Goal: Information Seeking & Learning: Learn about a topic

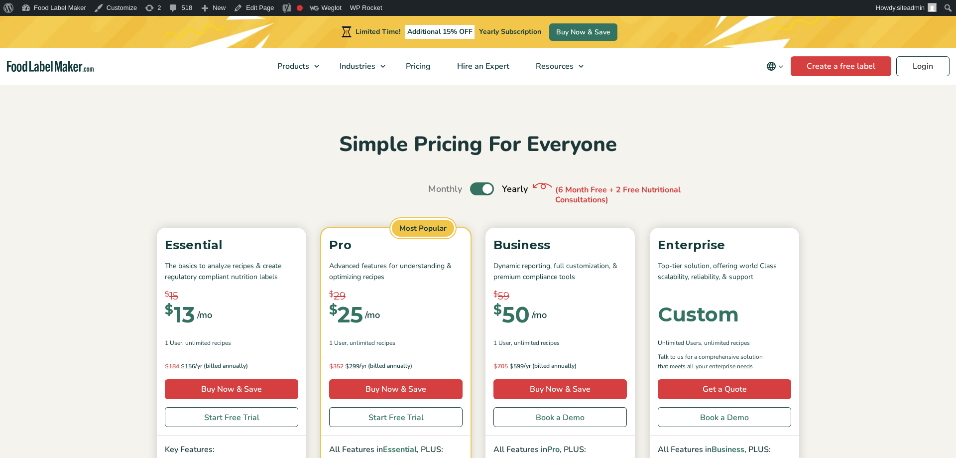
click at [486, 186] on label "Toggle" at bounding box center [482, 188] width 24 height 13
click at [437, 186] on input "Toggle" at bounding box center [433, 189] width 6 height 6
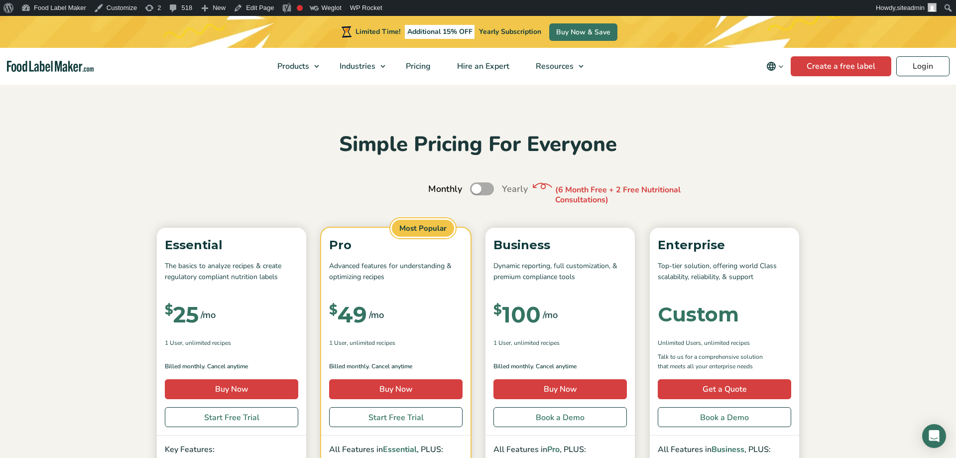
click at [486, 186] on label "Toggle" at bounding box center [482, 188] width 24 height 13
click at [437, 186] on input "Toggle" at bounding box center [433, 189] width 6 height 6
checkbox input "true"
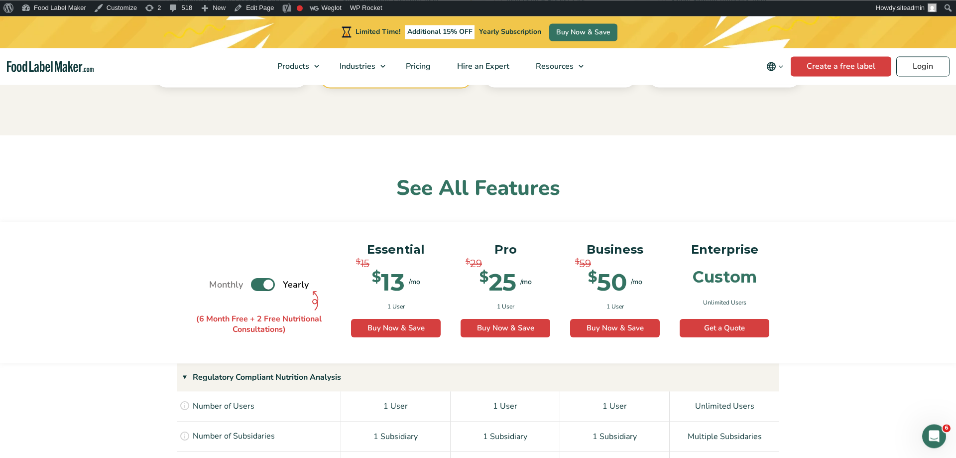
scroll to position [660, 0]
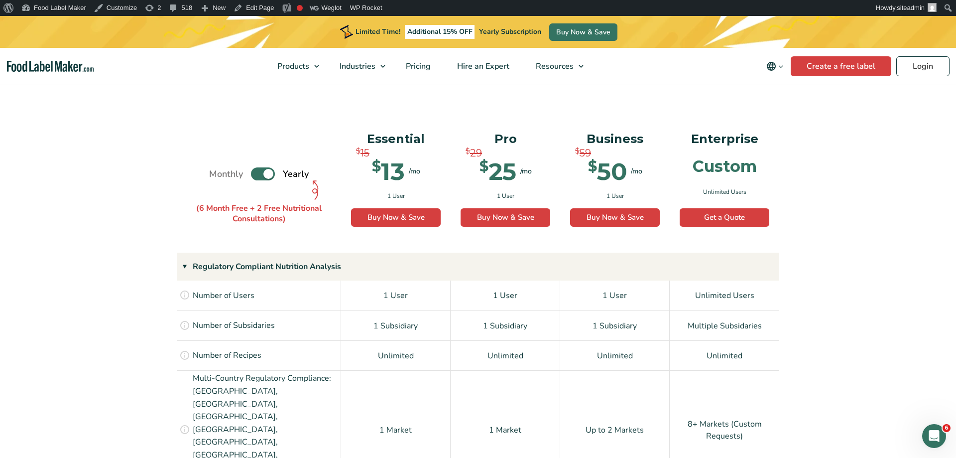
click at [257, 164] on div "Monthly Toggle Yearly (6 Month Free + 2 Free Nutritional Consultations)" at bounding box center [259, 175] width 100 height 110
click at [255, 169] on label "Toggle" at bounding box center [263, 173] width 24 height 13
click at [218, 171] on input "Toggle" at bounding box center [214, 174] width 6 height 6
click at [258, 170] on label "Toggle" at bounding box center [263, 173] width 24 height 13
click at [218, 171] on input "Toggle" at bounding box center [214, 174] width 6 height 6
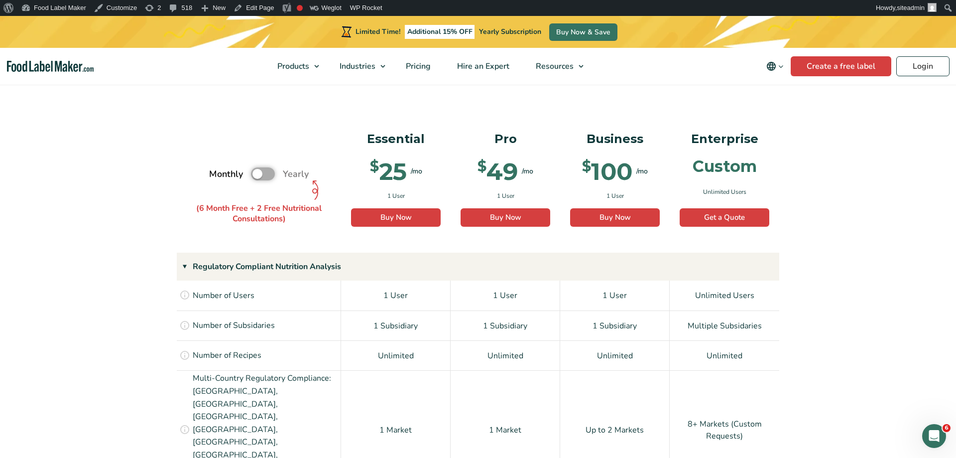
checkbox input "true"
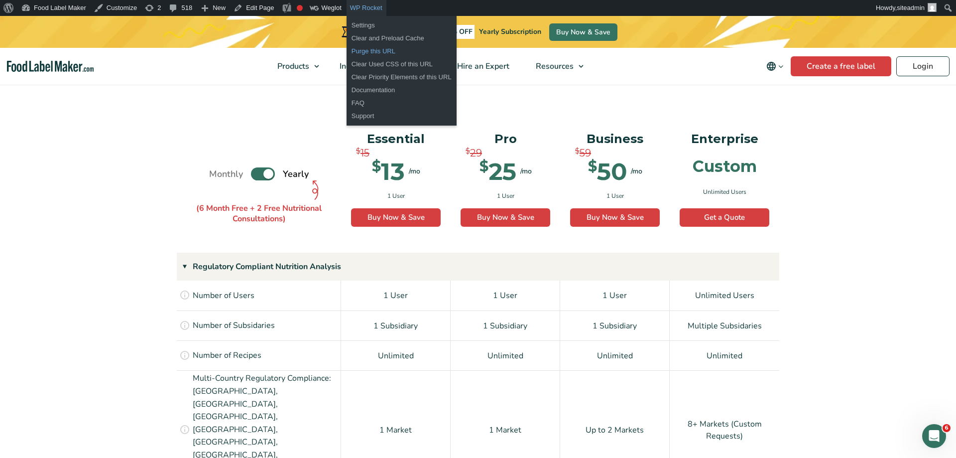
click at [369, 51] on link "Purge this URL" at bounding box center [402, 51] width 110 height 13
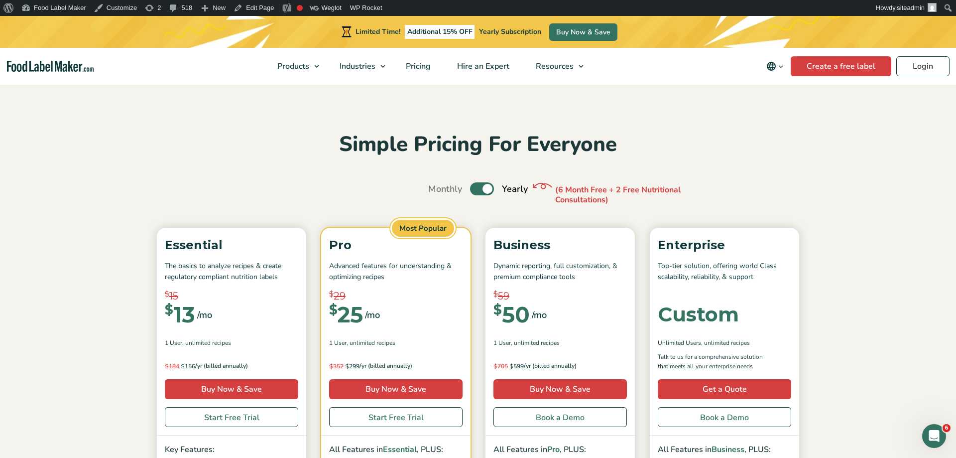
click at [60, 68] on img "Food Label Maker homepage" at bounding box center [50, 66] width 87 height 11
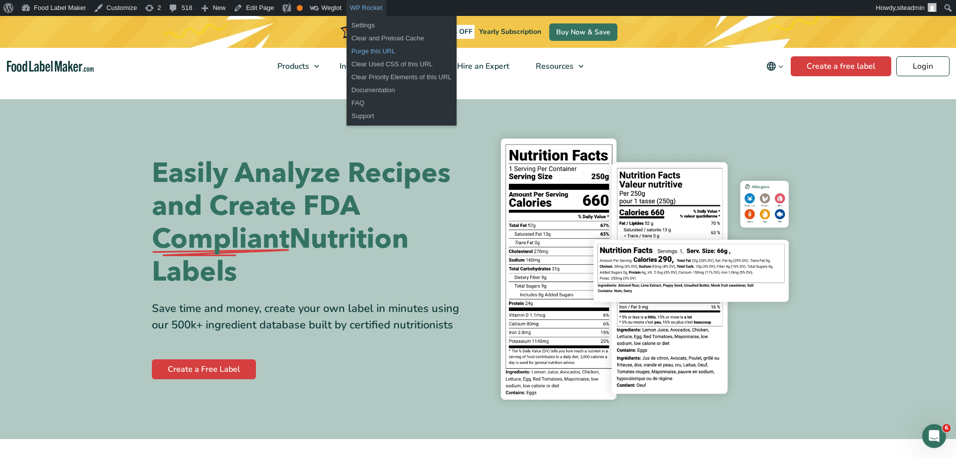
click at [376, 51] on link "Purge this URL" at bounding box center [402, 51] width 110 height 13
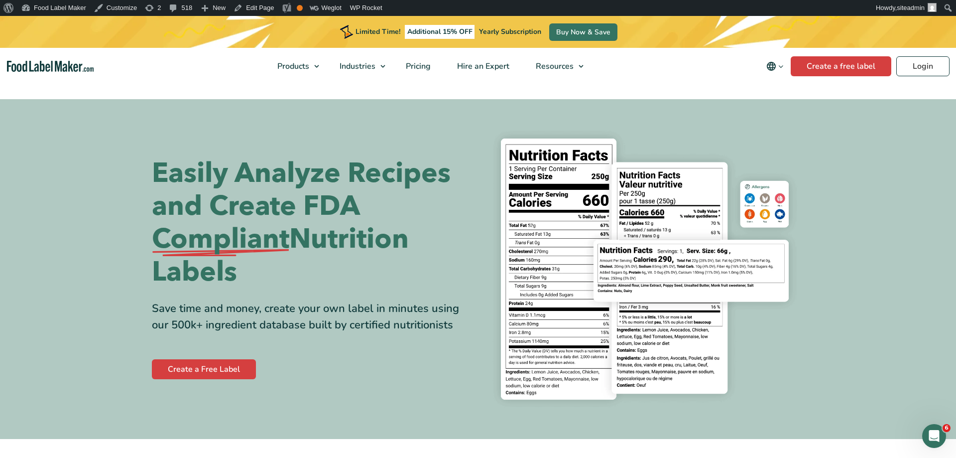
click at [774, 65] on icon "Change language" at bounding box center [771, 66] width 9 height 9
click at [787, 102] on link "Español" at bounding box center [788, 100] width 27 height 10
click at [787, 117] on link "Français" at bounding box center [788, 115] width 27 height 10
click at [787, 129] on link "Deutsch" at bounding box center [788, 130] width 27 height 10
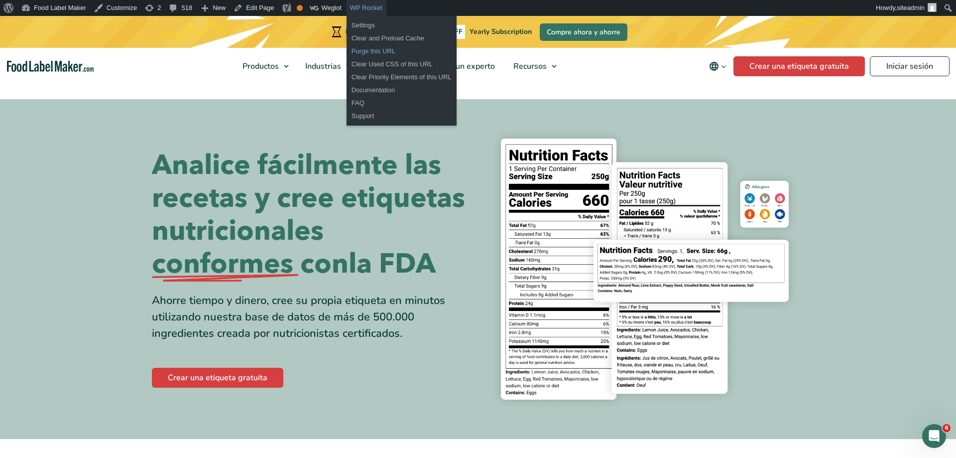
click at [371, 52] on link "Purge this URL" at bounding box center [402, 51] width 110 height 13
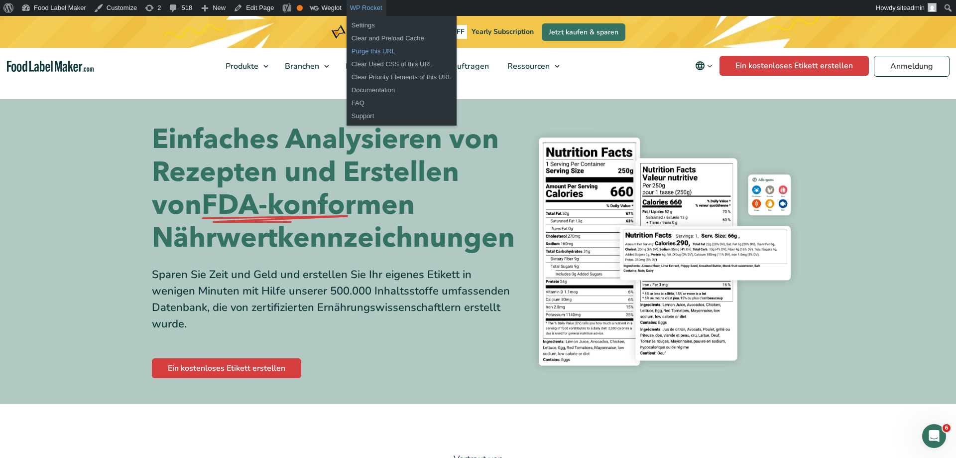
click at [368, 51] on link "Purge this URL" at bounding box center [402, 51] width 110 height 13
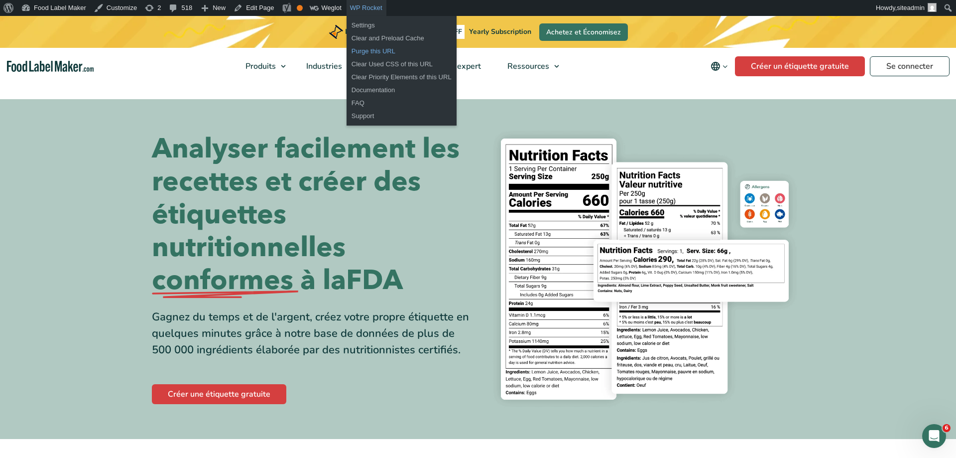
click at [375, 47] on link "Purge this URL" at bounding box center [402, 51] width 110 height 13
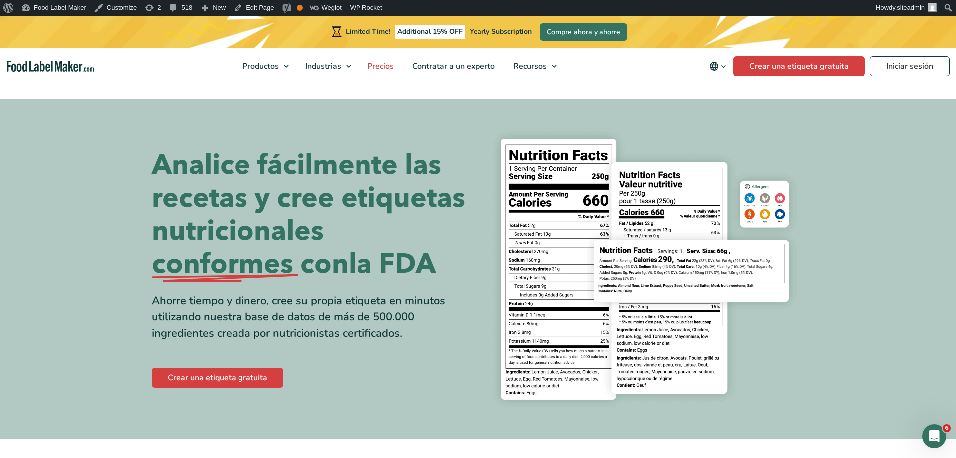
click at [389, 68] on span "Precios" at bounding box center [380, 66] width 30 height 11
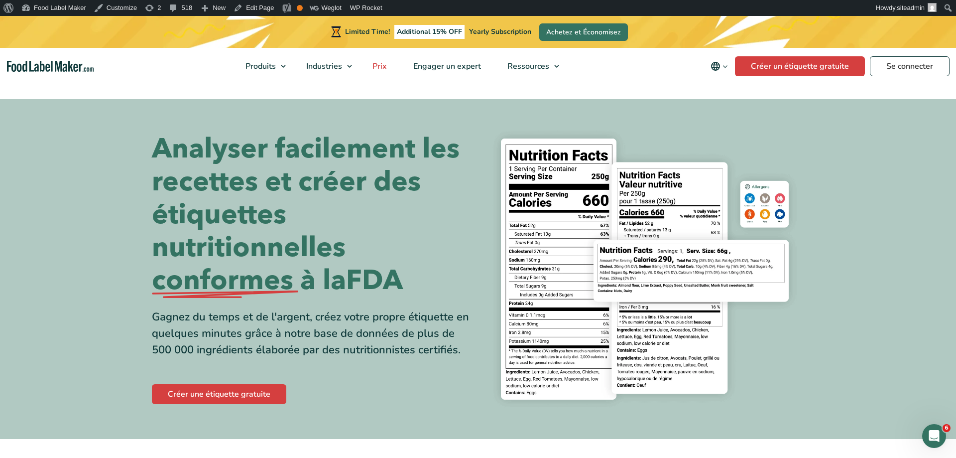
click at [381, 69] on span "Prix" at bounding box center [379, 66] width 18 height 11
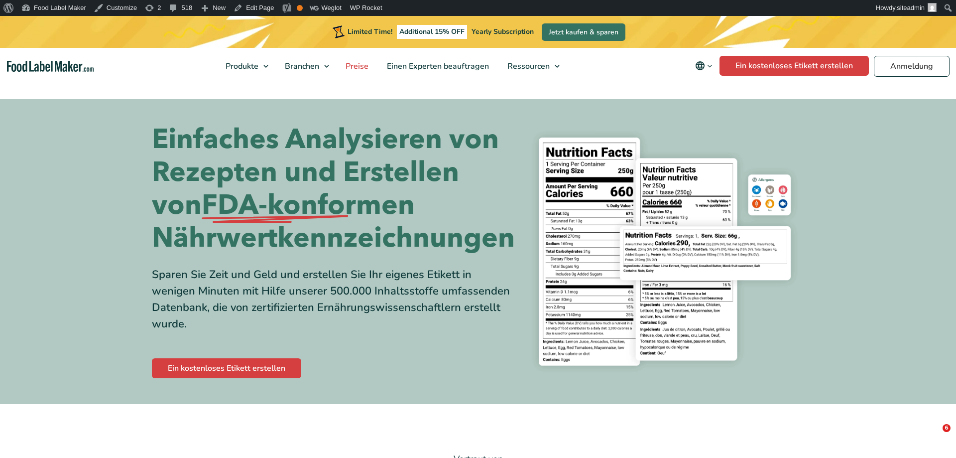
click at [358, 70] on span "Preise" at bounding box center [356, 66] width 27 height 11
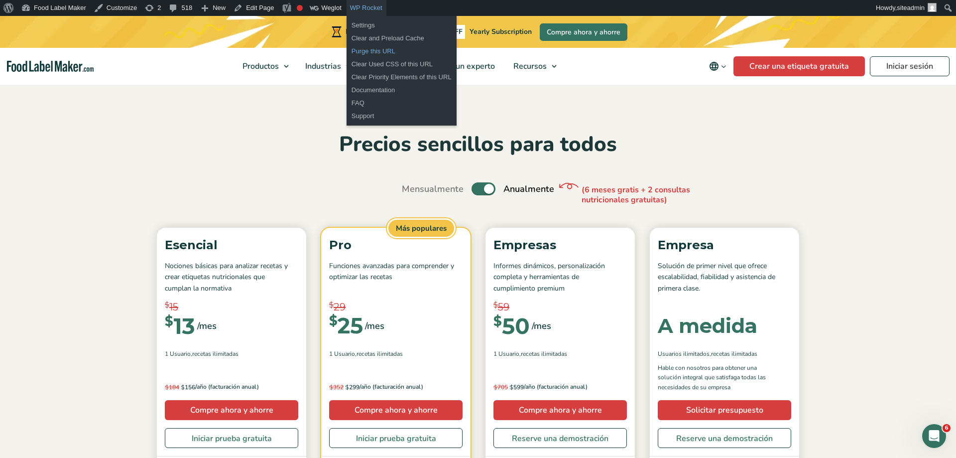
click at [372, 52] on link "Purge this URL" at bounding box center [402, 51] width 110 height 13
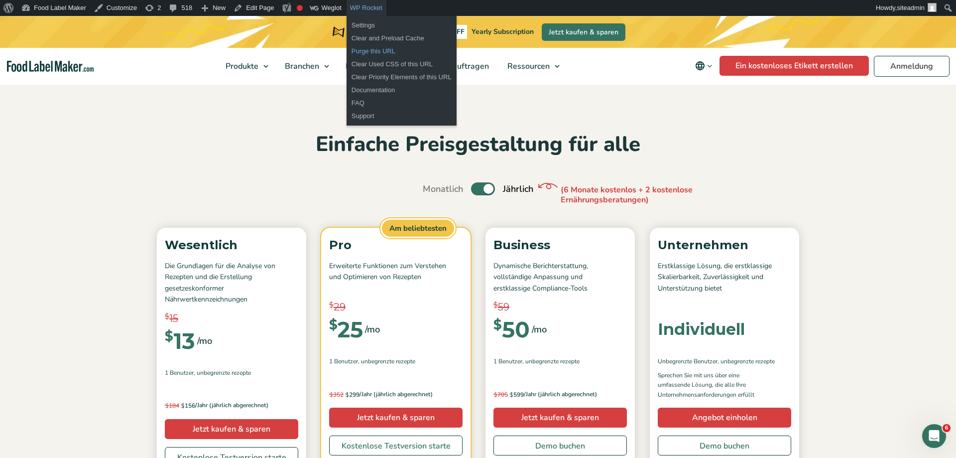
click at [374, 51] on link "Purge this URL" at bounding box center [402, 51] width 110 height 13
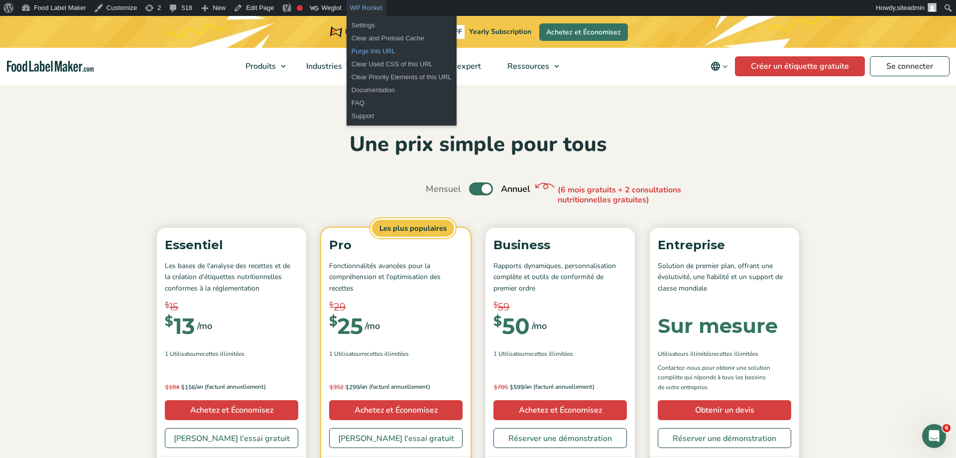
click at [358, 49] on link "Purge this URL" at bounding box center [402, 51] width 110 height 13
